Goal: Check status: Check status

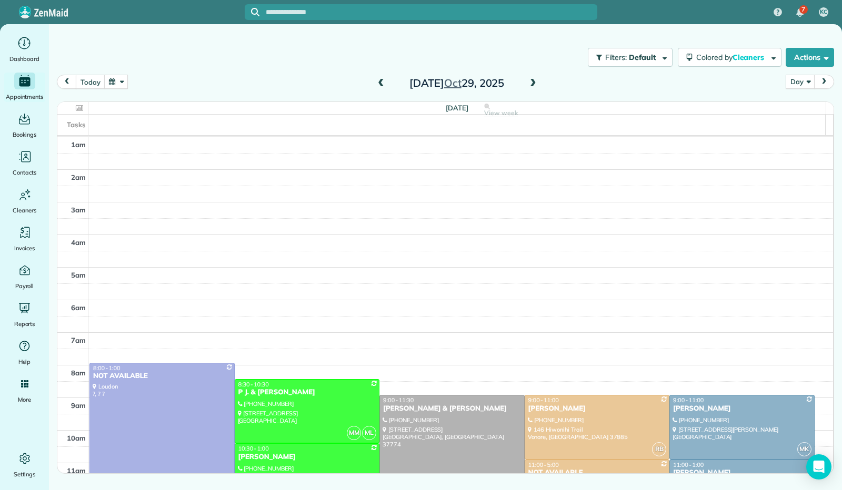
scroll to position [194, 0]
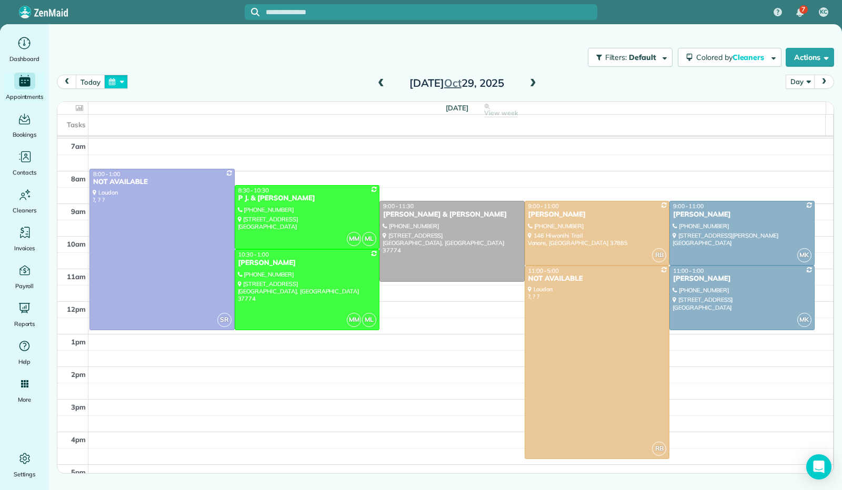
click at [117, 82] on button "button" at bounding box center [116, 82] width 24 height 14
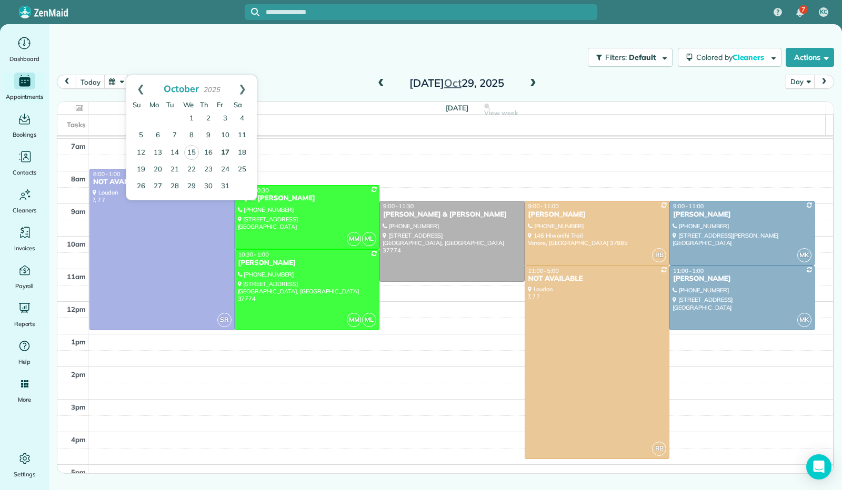
click at [225, 151] on link "17" at bounding box center [225, 153] width 17 height 17
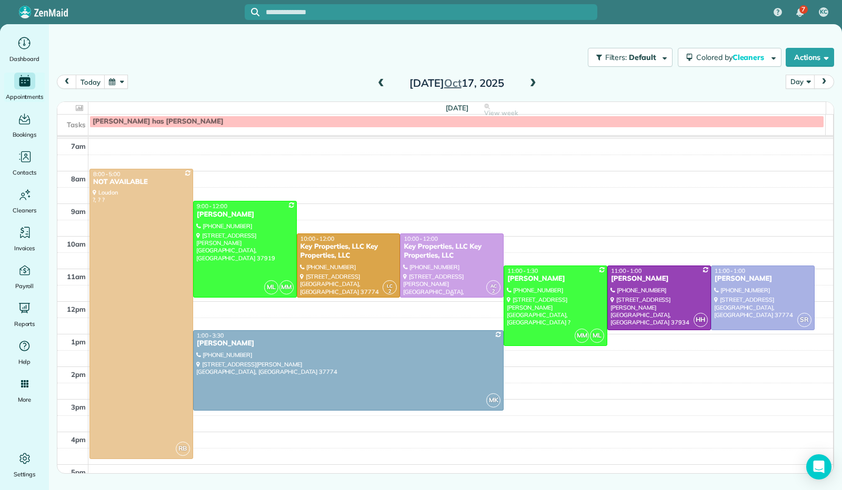
click at [433, 271] on div at bounding box center [451, 266] width 103 height 64
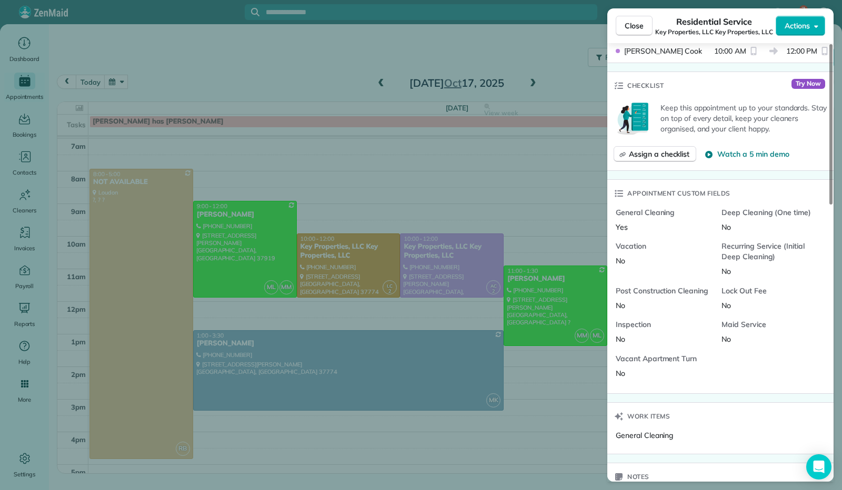
scroll to position [474, 0]
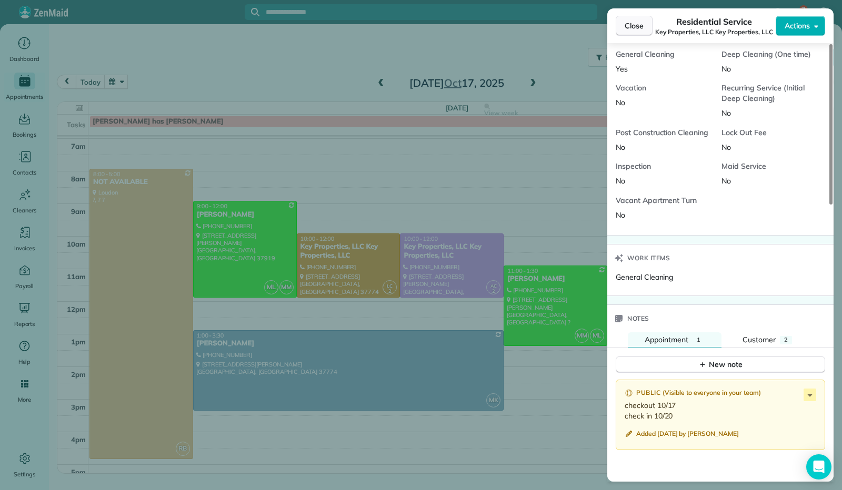
click at [632, 30] on span "Close" at bounding box center [634, 26] width 19 height 11
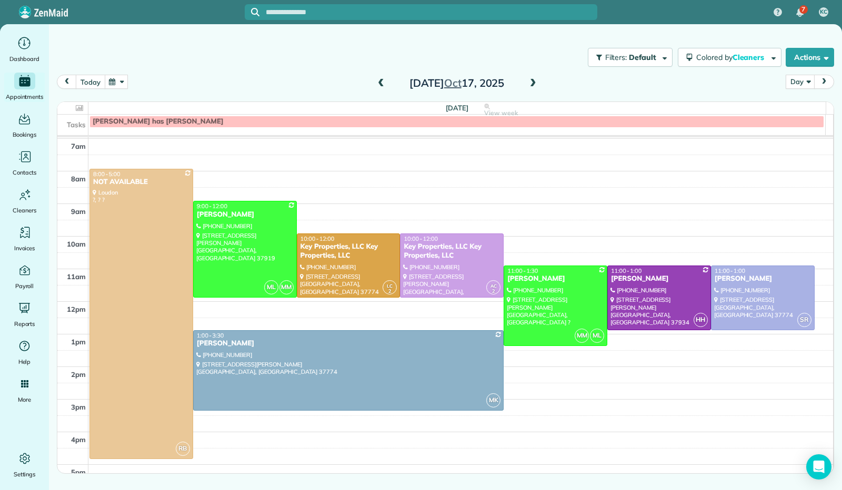
click at [92, 82] on button "today" at bounding box center [90, 82] width 29 height 14
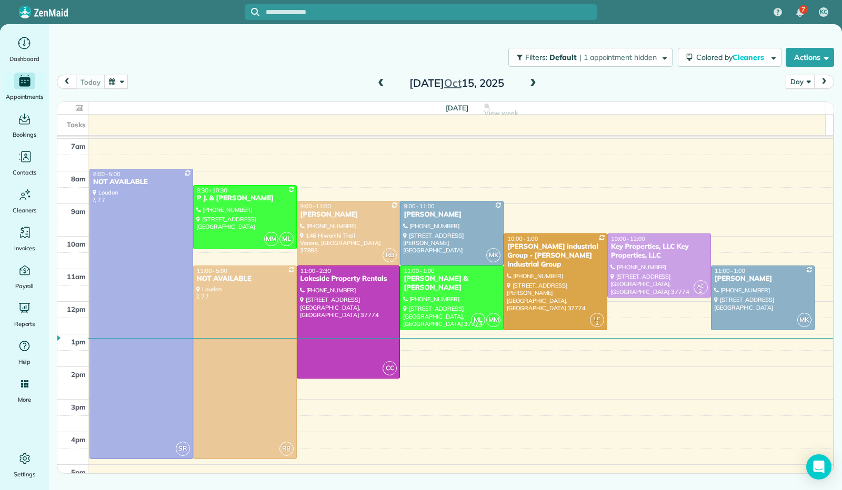
click at [532, 83] on span at bounding box center [533, 83] width 12 height 9
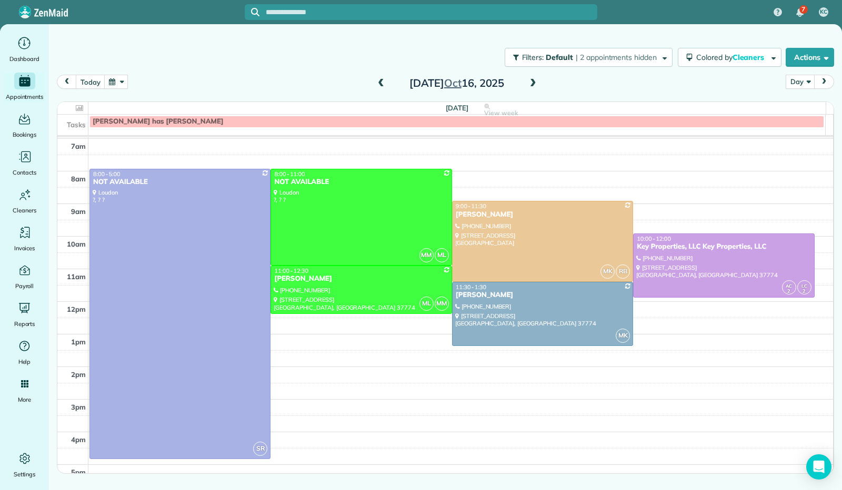
click at [532, 83] on span at bounding box center [533, 83] width 12 height 9
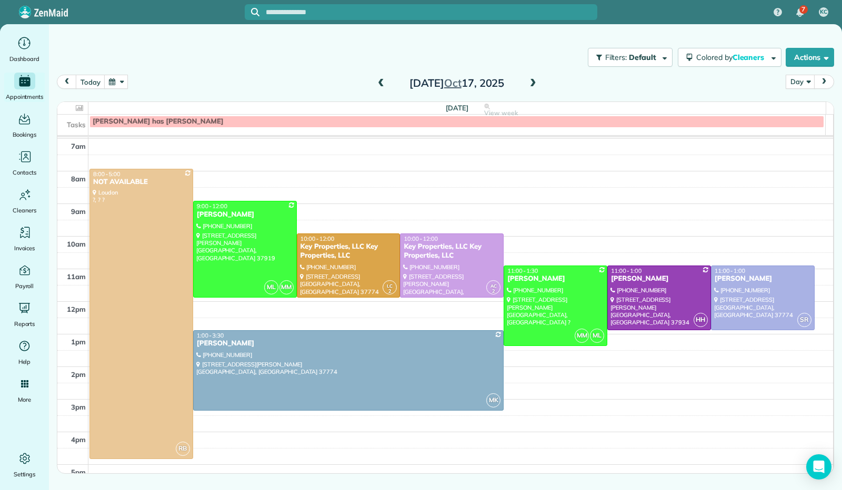
click at [536, 82] on span at bounding box center [533, 83] width 12 height 9
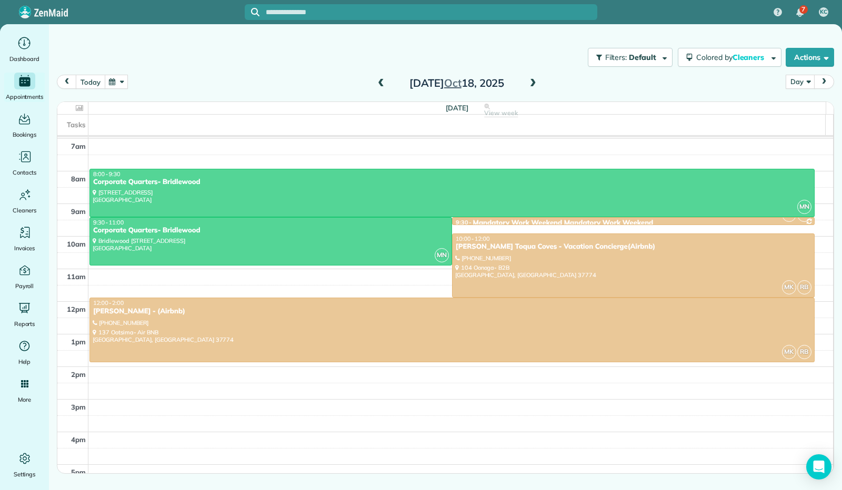
click at [93, 76] on button "today" at bounding box center [90, 82] width 29 height 14
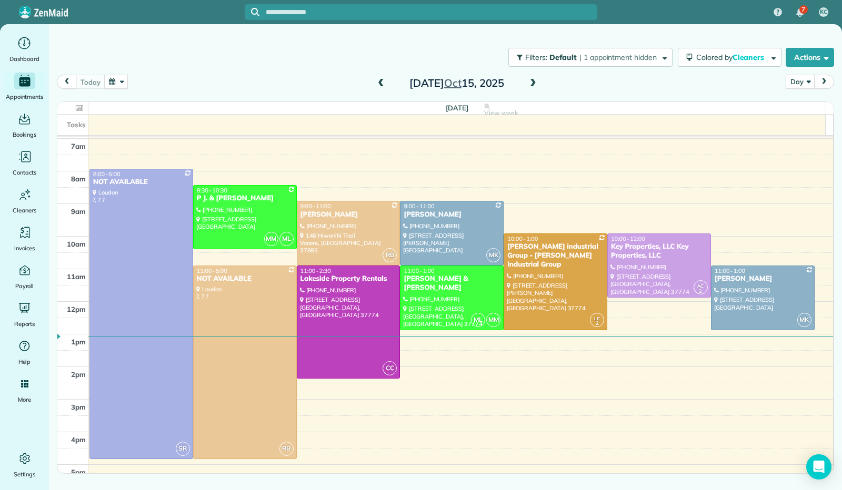
click at [532, 84] on span at bounding box center [533, 83] width 12 height 9
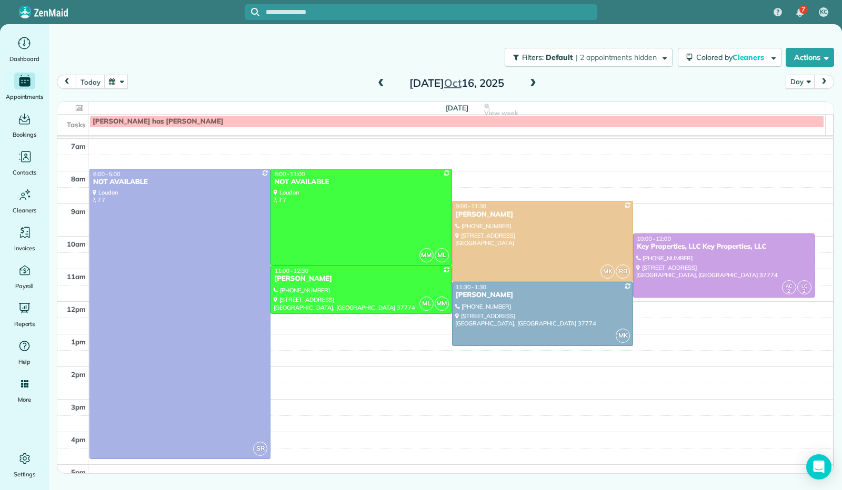
click at [532, 84] on span at bounding box center [533, 83] width 12 height 9
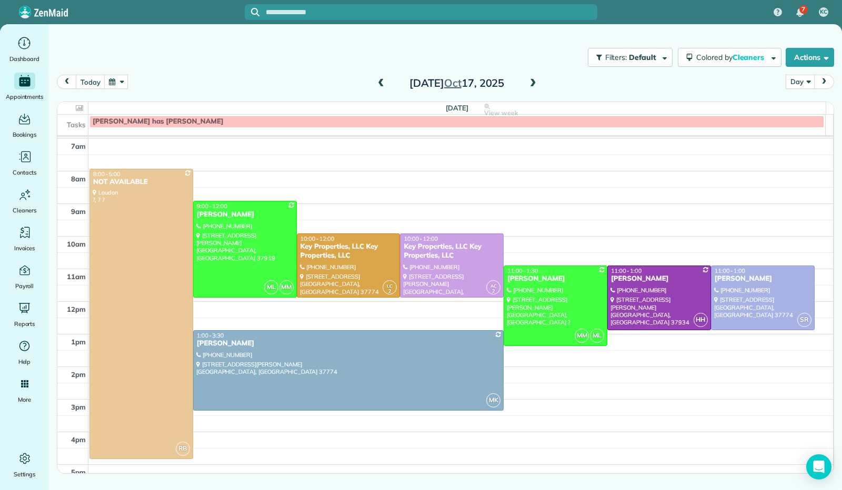
click at [532, 84] on span at bounding box center [533, 83] width 12 height 9
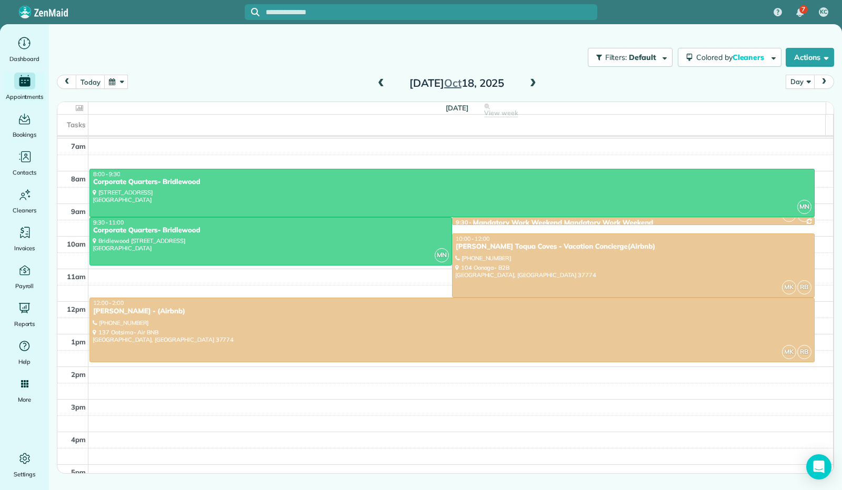
click at [532, 83] on span at bounding box center [533, 83] width 12 height 9
